Goal: Information Seeking & Learning: Learn about a topic

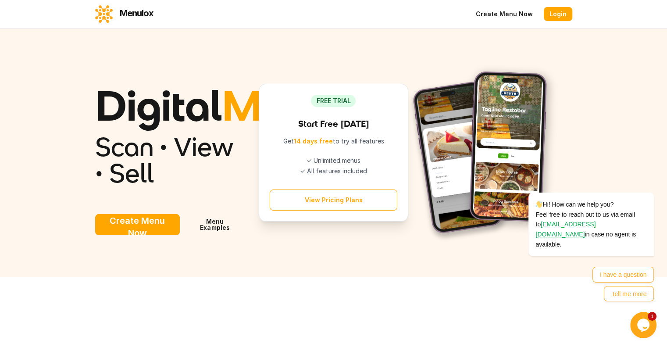
click at [185, 235] on link "Menu Examples" at bounding box center [215, 224] width 60 height 21
click at [402, 95] on div "Digital Menu Scan • View • Sell Create Menu Now Menu Examples FREE TRIAL Start …" at bounding box center [333, 153] width 477 height 179
click at [167, 41] on section "Digital Menu Scan • View • Sell Create Menu Now Menu Examples FREE TRIAL Start …" at bounding box center [333, 153] width 667 height 249
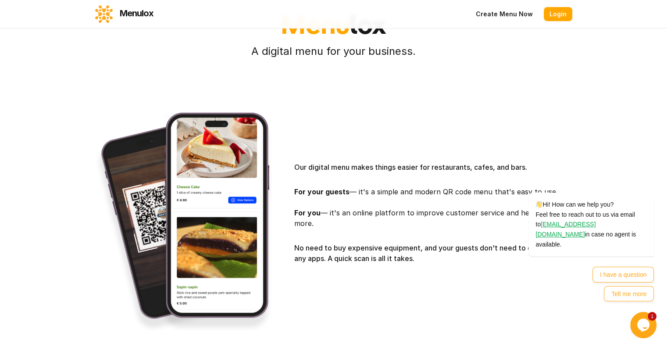
scroll to position [317, 0]
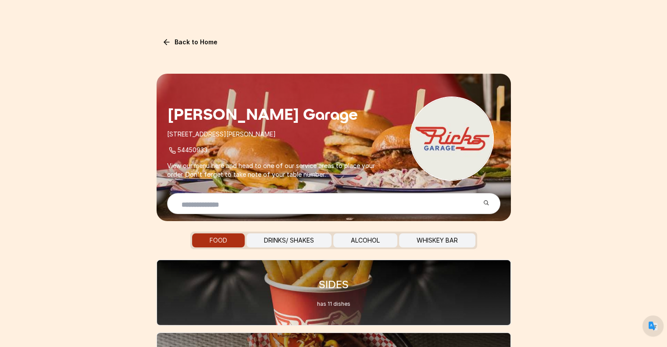
click at [216, 43] on link "Back to Home" at bounding box center [190, 42] width 67 height 14
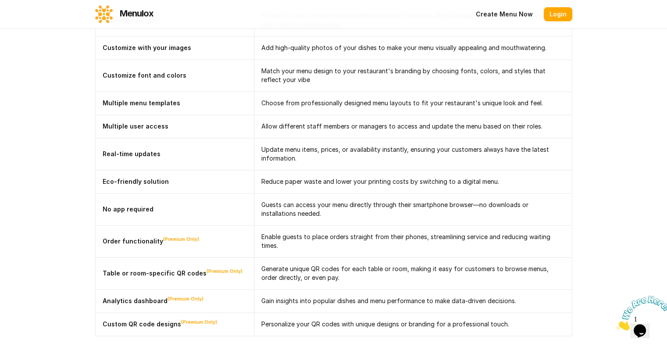
scroll to position [1353, 0]
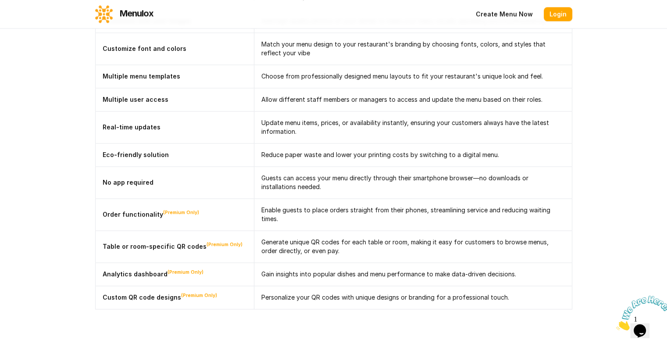
click at [191, 202] on td "Order functionality (Premium Only)" at bounding box center [174, 214] width 159 height 32
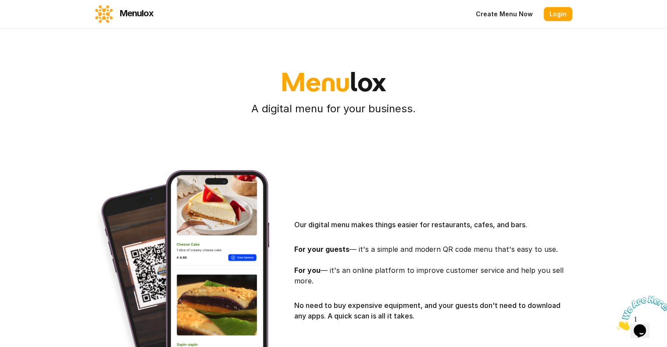
scroll to position [0, 0]
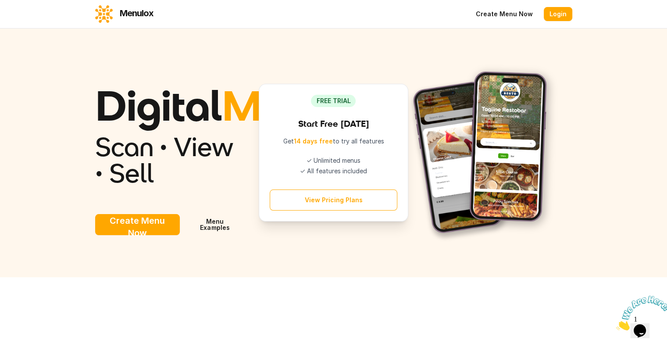
click at [319, 211] on button "View Pricing Plans" at bounding box center [334, 200] width 128 height 21
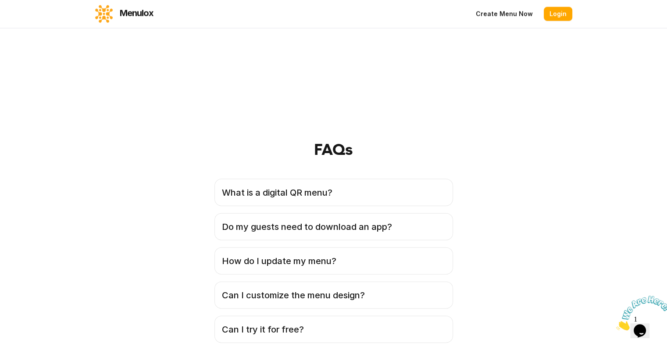
scroll to position [1880, 0]
click at [539, 19] on link "Create Menu Now" at bounding box center [504, 14] width 68 height 14
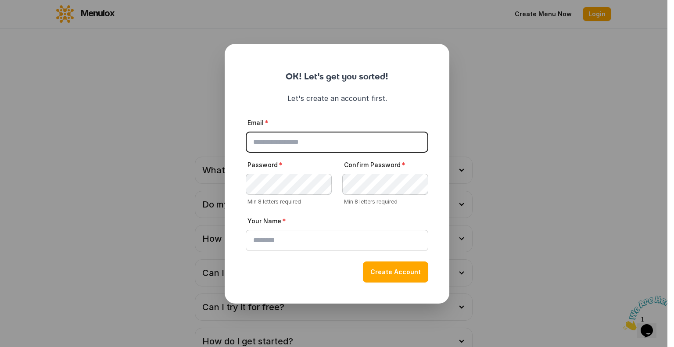
click at [545, 51] on button "close" at bounding box center [337, 173] width 674 height 347
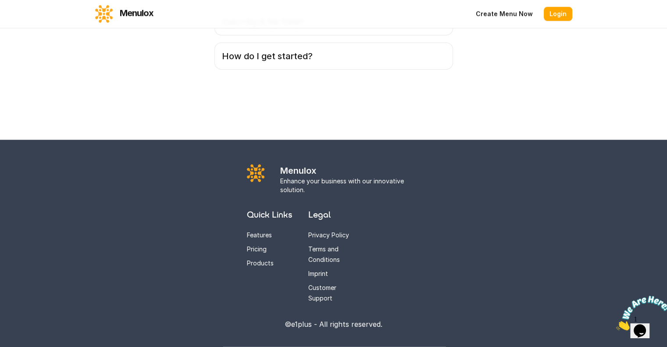
scroll to position [2531, 0]
click at [317, 300] on link "Customer Support" at bounding box center [322, 293] width 28 height 18
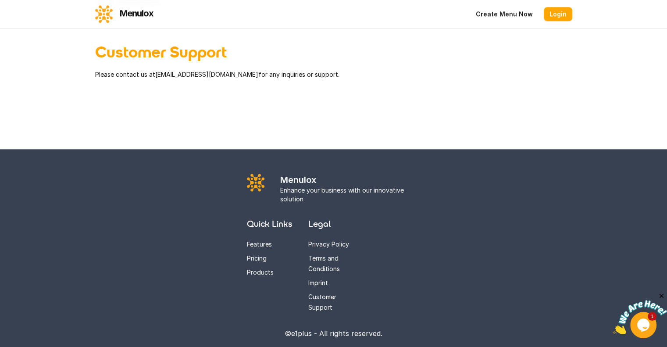
click at [323, 281] on div "Privacy Policy Terms and Conditions Imprint Customer Support" at bounding box center [333, 276] width 51 height 74
click at [322, 293] on link "Customer Support" at bounding box center [322, 302] width 28 height 18
